Goal: Check status: Check status

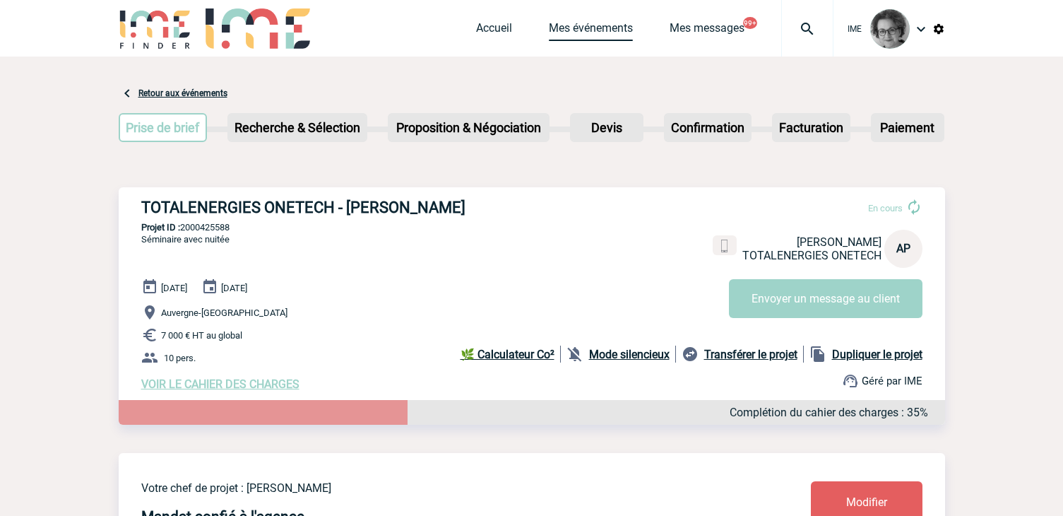
drag, startPoint x: 596, startPoint y: 24, endPoint x: 578, endPoint y: 32, distance: 20.2
click at [596, 24] on link "Mes événements" at bounding box center [591, 31] width 84 height 20
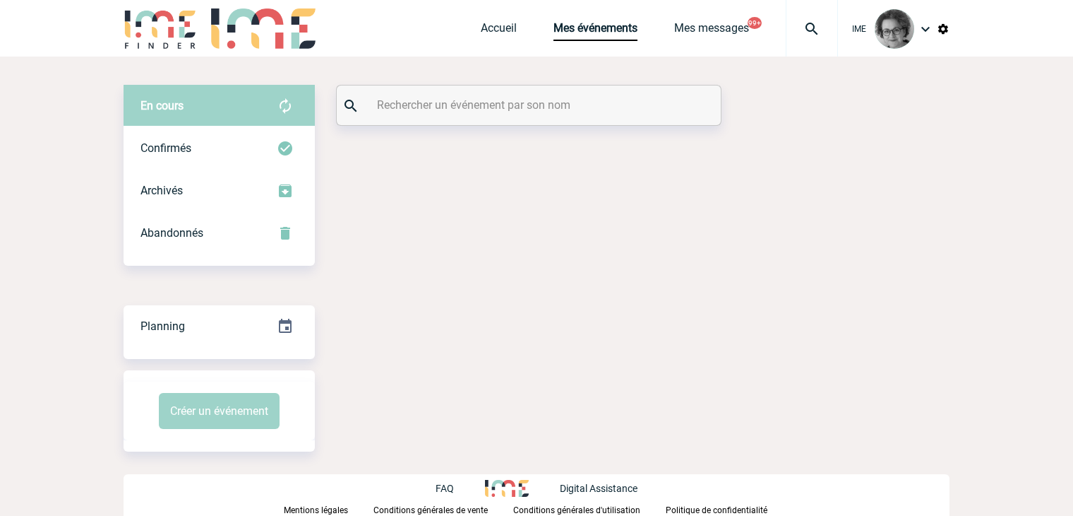
click at [477, 108] on input "text" at bounding box center [531, 105] width 314 height 20
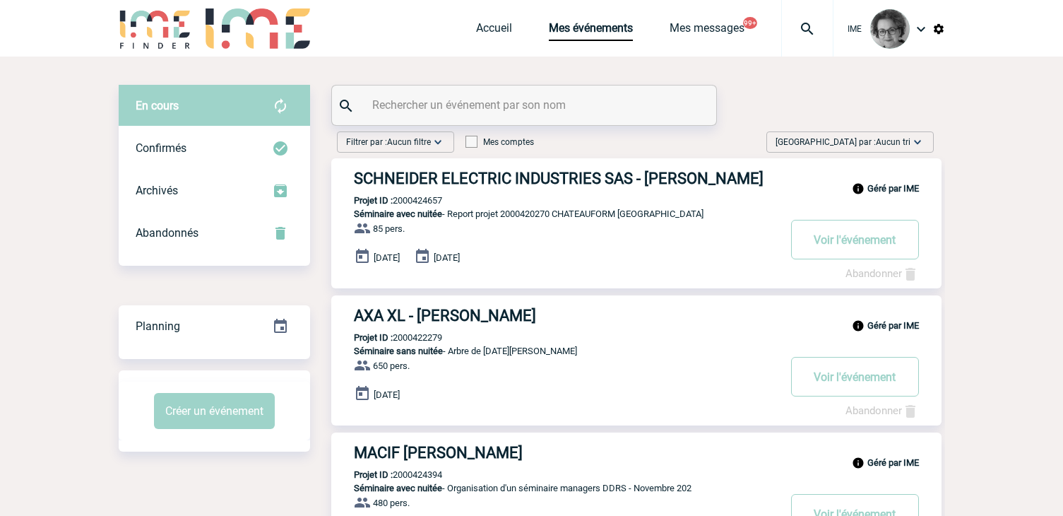
paste input "Cher Oussama J’espère que vous allez bien. Je me permets de revenir vers vous c…"
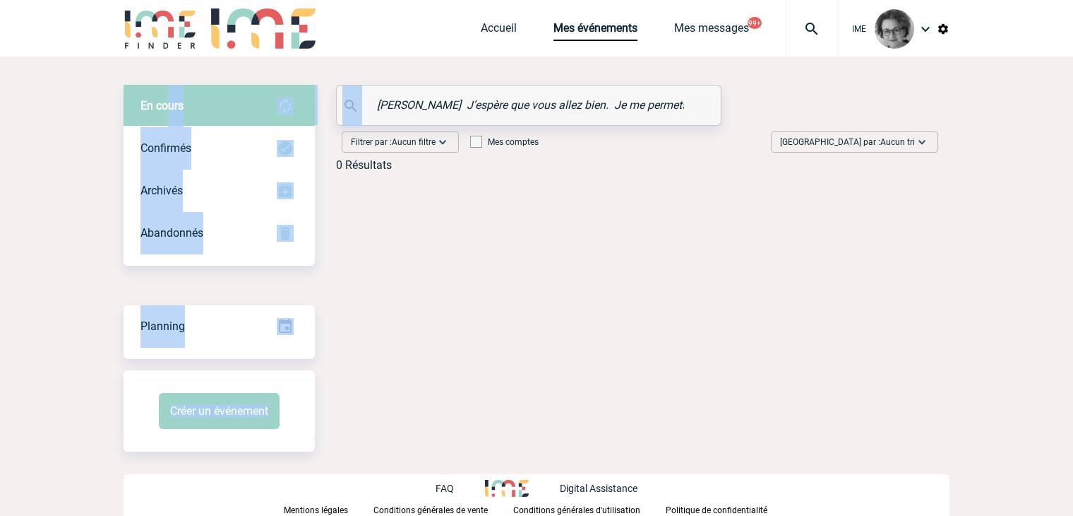
drag, startPoint x: 690, startPoint y: 106, endPoint x: 171, endPoint y: 97, distance: 519.1
click at [171, 97] on div "En cours En cours Confirmés Archivés Abandonnés En cours Confirmés Archivés Aba…" at bounding box center [537, 134] width 826 height 98
click at [566, 103] on input "Cher Oussama J’espère que vous allez bien. Je me permets de revenir vers vous c…" at bounding box center [531, 105] width 314 height 20
click at [646, 109] on input "Cher Oussama J’espère que vous allez bien. Je me permets de revenir vers vous c…" at bounding box center [531, 105] width 314 height 20
click at [693, 107] on div "Cher Oussama J’espère que vous allez bien. Je me permets de revenir vers vous c…" at bounding box center [529, 105] width 384 height 40
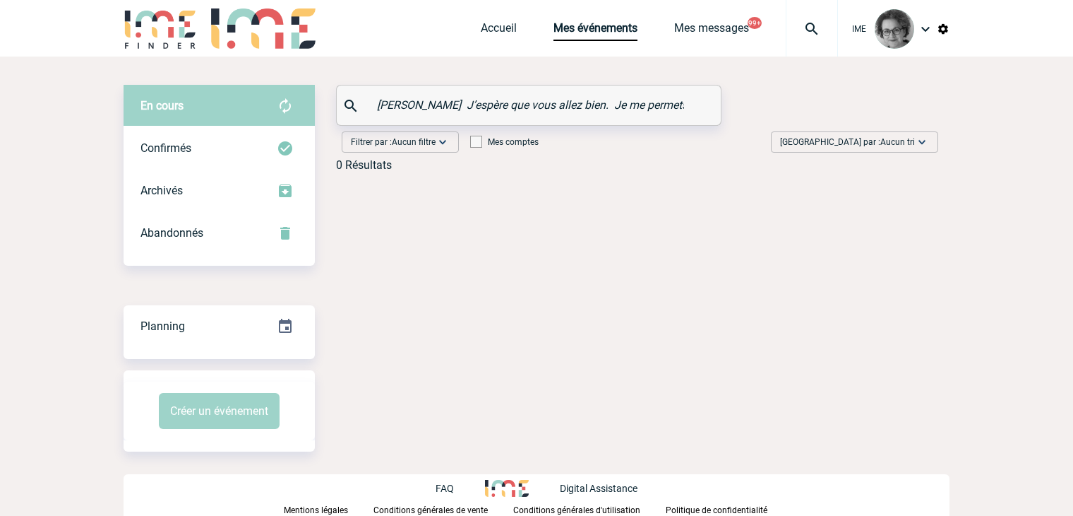
drag, startPoint x: 693, startPoint y: 107, endPoint x: 465, endPoint y: 105, distance: 228.8
click at [465, 105] on div "Cher Oussama J’espère que vous allez bien. Je me permets de revenir vers vous c…" at bounding box center [529, 105] width 384 height 40
drag, startPoint x: 511, startPoint y: 113, endPoint x: 590, endPoint y: 109, distance: 79.2
click at [590, 109] on input "Cher Oussama J’espère que vous allez bien. Je me permets de revenir vers vous c…" at bounding box center [531, 105] width 314 height 20
drag, startPoint x: 682, startPoint y: 101, endPoint x: 366, endPoint y: 101, distance: 316.4
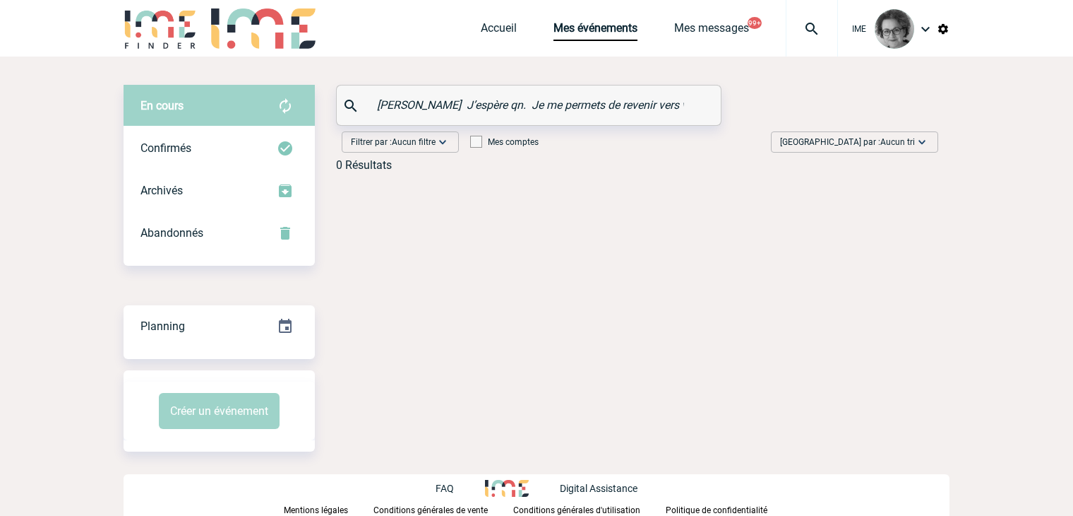
click at [366, 101] on div "Cher Oussama J’espère qn. Je me permets de revenir vers vous car le Jeu de Paum…" at bounding box center [529, 105] width 384 height 40
type input "ous car le Jeu de Paume que je vous ai recommandé pour votre événement sollicit…"
drag, startPoint x: 376, startPoint y: 108, endPoint x: 798, endPoint y: 101, distance: 422.4
click at [798, 101] on div "En cours En cours Confirmés Archivés Abandonnés En cours Confirmés Archivés Aba…" at bounding box center [537, 134] width 826 height 98
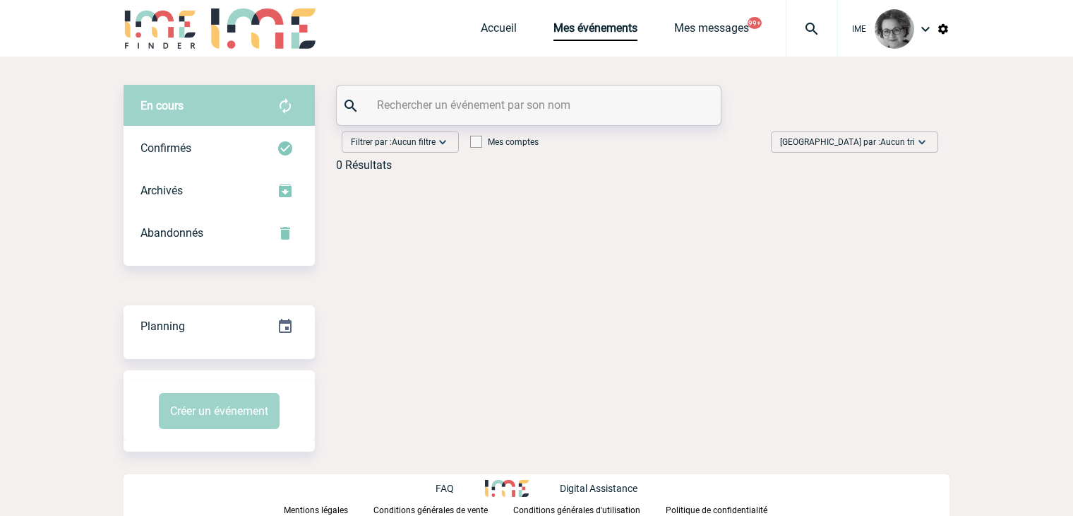
scroll to position [0, 0]
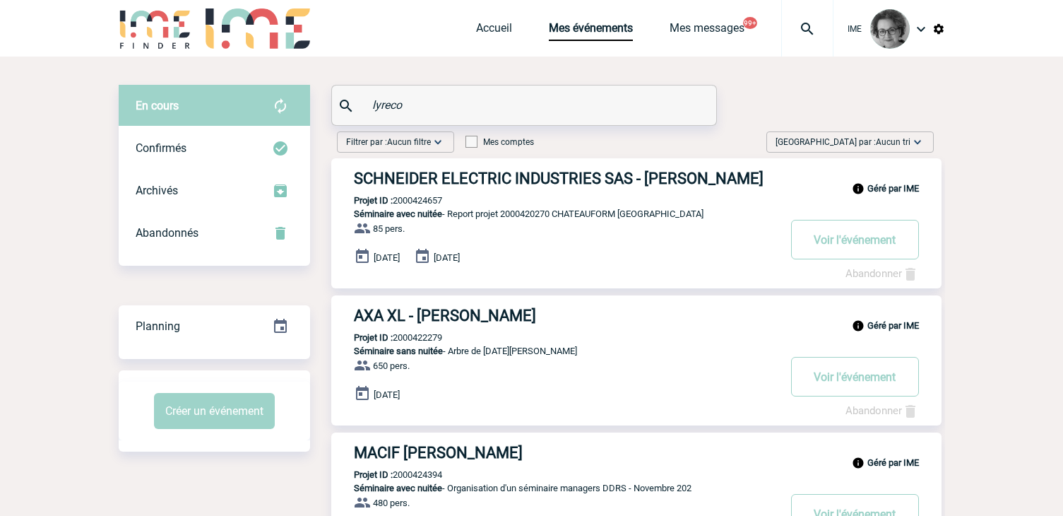
type input "lyreco"
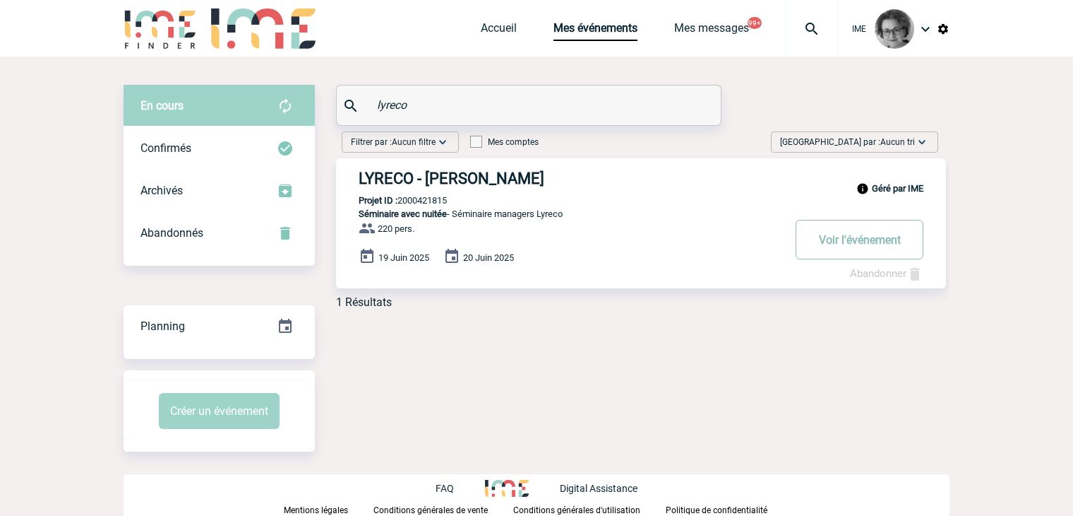
click at [871, 243] on button "Voir l'événement" at bounding box center [860, 240] width 128 height 40
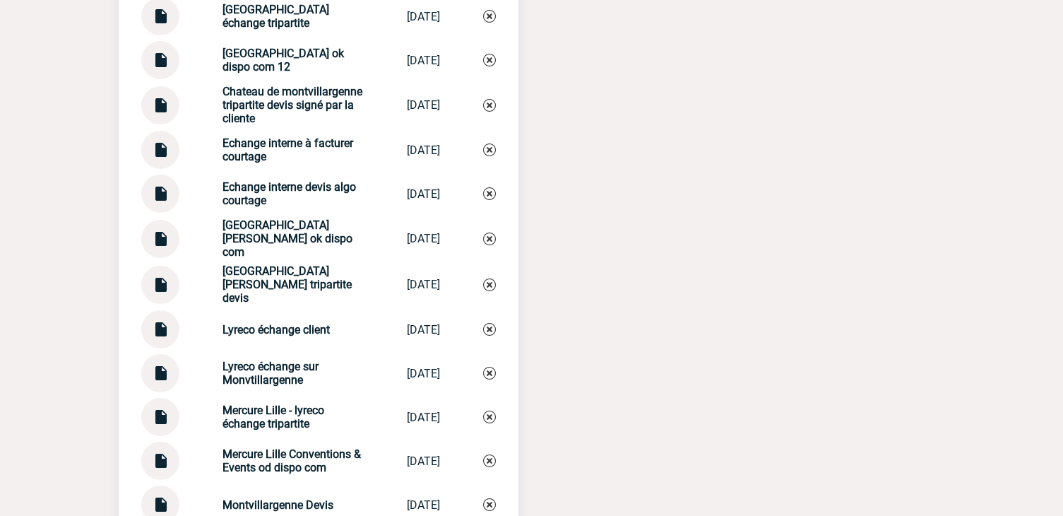
scroll to position [1695, 0]
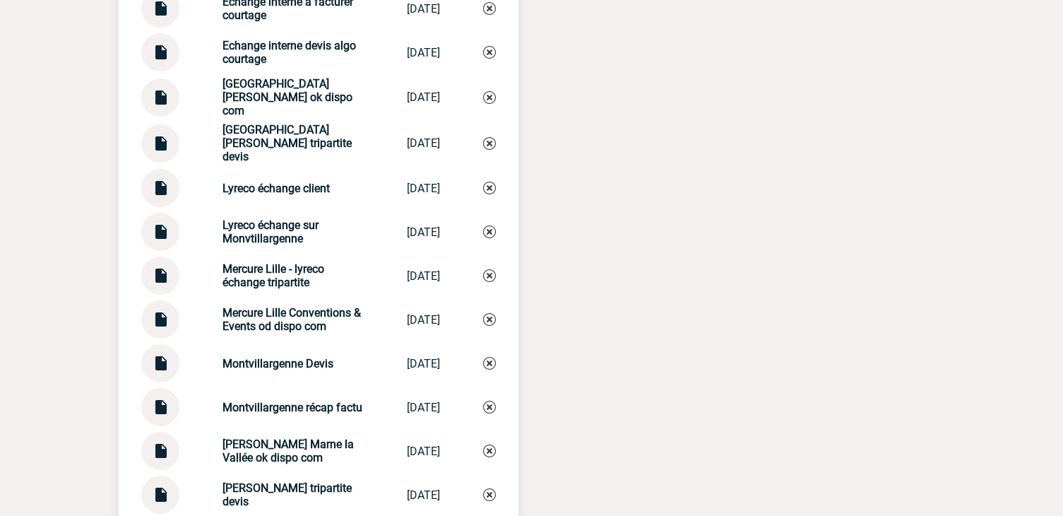
click at [160, 240] on img at bounding box center [160, 227] width 18 height 28
click at [940, 484] on div "Documents Château de Montvillargenne échange tripartite Château de Mon... 04/02…" at bounding box center [532, 247] width 826 height 907
